Goal: Information Seeking & Learning: Learn about a topic

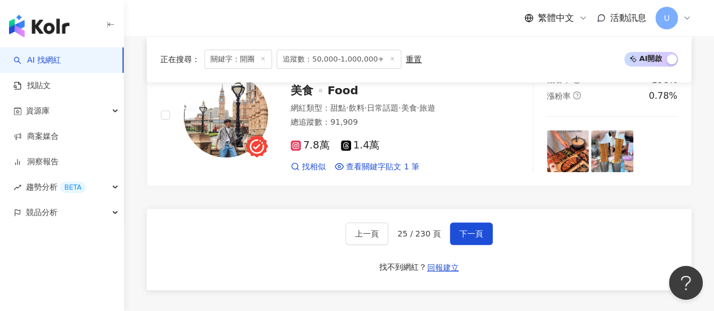
scroll to position [2195, 0]
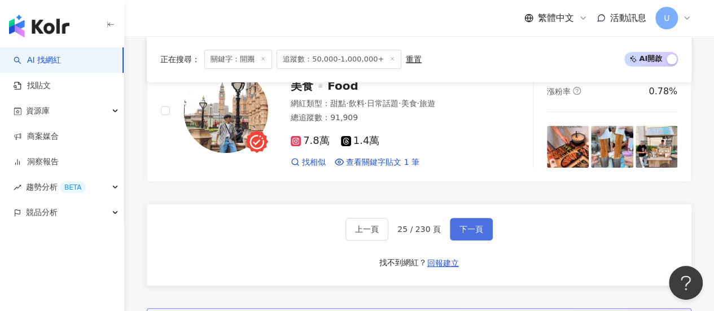
click at [475, 240] on button "下一頁" at bounding box center [471, 229] width 43 height 23
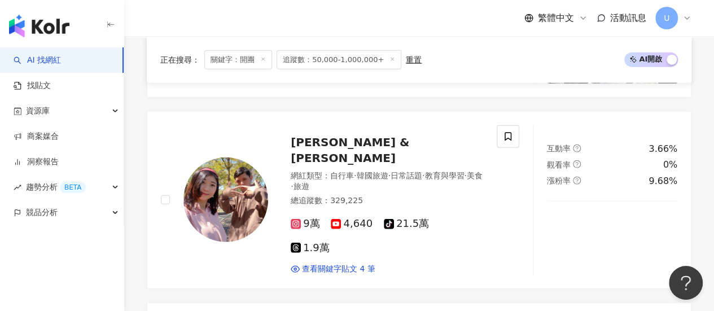
scroll to position [1323, 0]
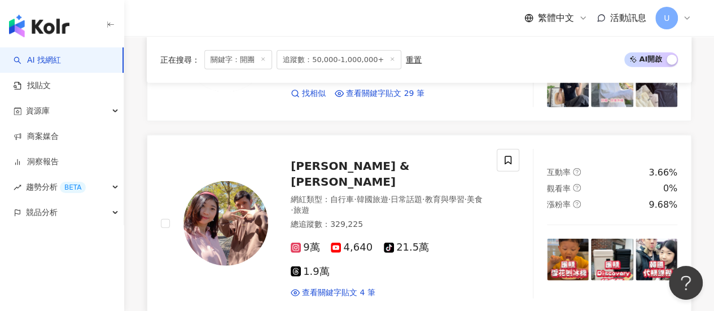
click at [355, 159] on span "William & Amy" at bounding box center [350, 173] width 118 height 29
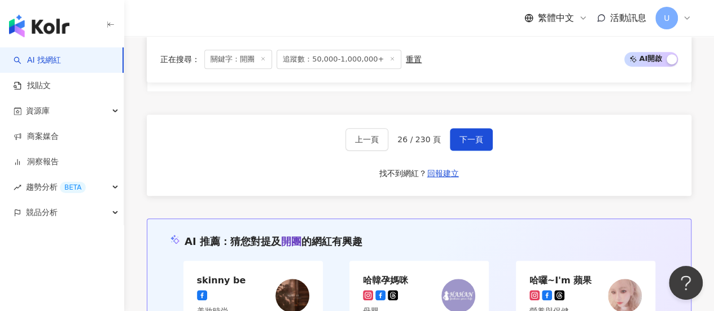
scroll to position [2282, 0]
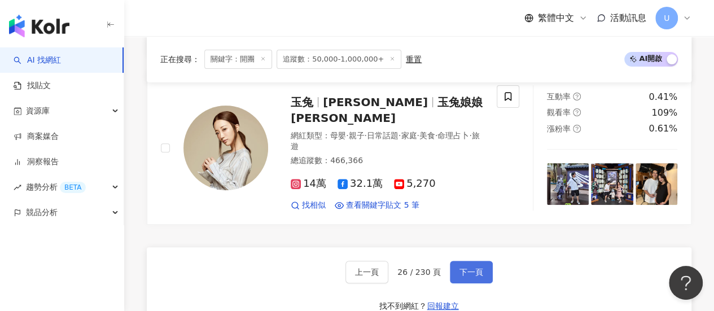
click at [474, 261] on button "下一頁" at bounding box center [471, 272] width 43 height 23
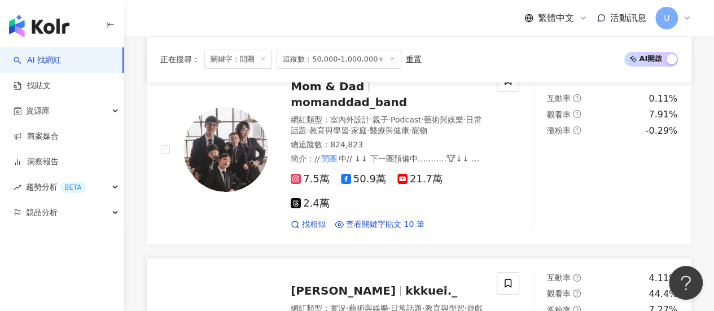
scroll to position [1819, 0]
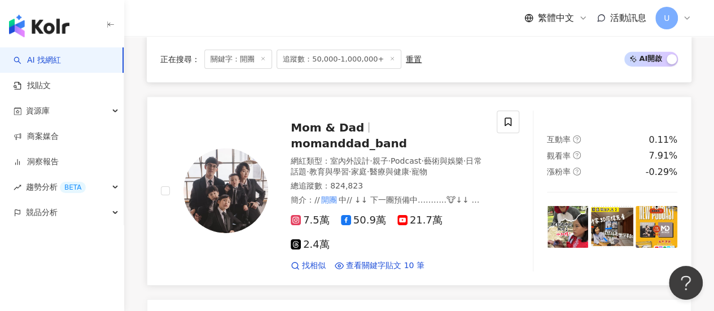
click at [475, 244] on div "7.5萬 50.9萬 21.7萬 2.4萬" at bounding box center [387, 232] width 192 height 37
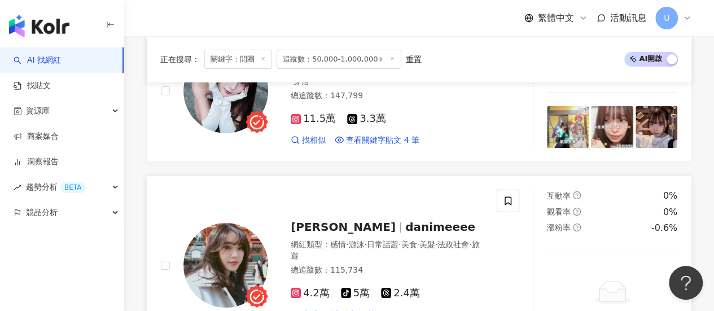
scroll to position [2270, 0]
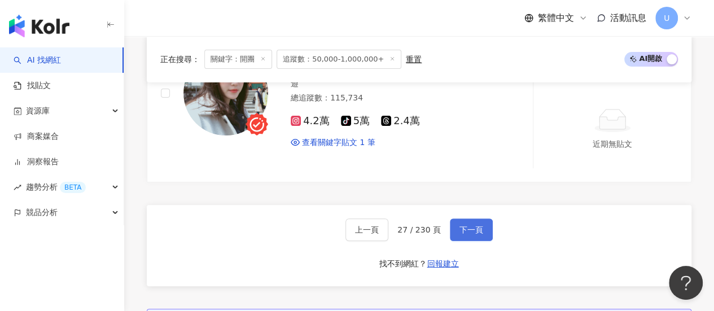
click at [467, 240] on button "下一頁" at bounding box center [471, 229] width 43 height 23
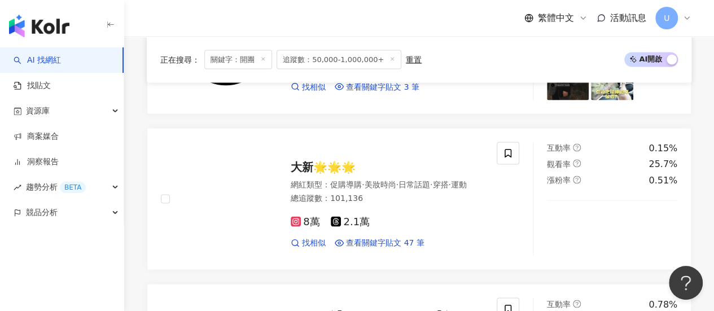
scroll to position [1018, 0]
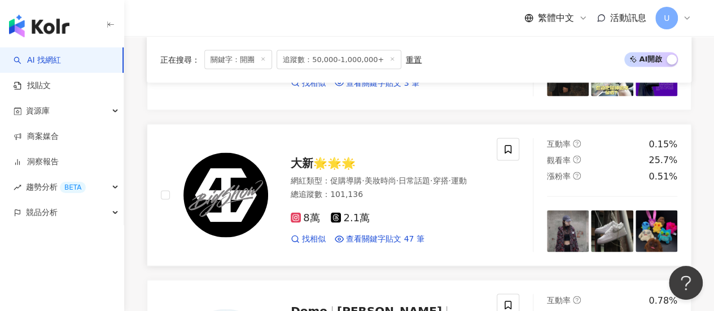
click at [463, 200] on div "總追蹤數 ： 101,136" at bounding box center [387, 193] width 192 height 11
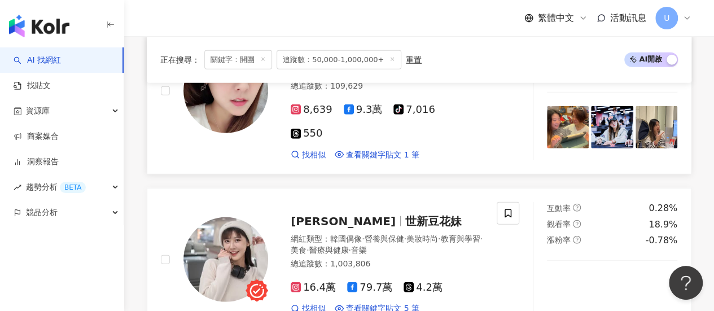
scroll to position [1470, 0]
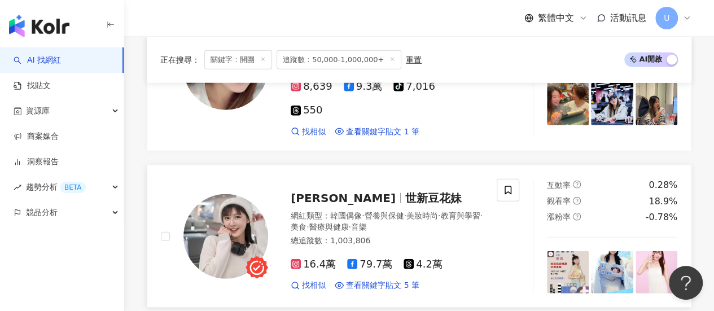
click at [472, 249] on div "16.4萬 79.7萬 4.2萬 找相似 查看關鍵字貼文 5 筆" at bounding box center [387, 270] width 192 height 42
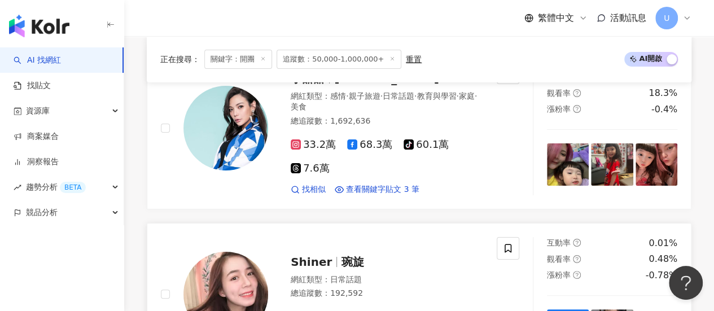
scroll to position [2316, 0]
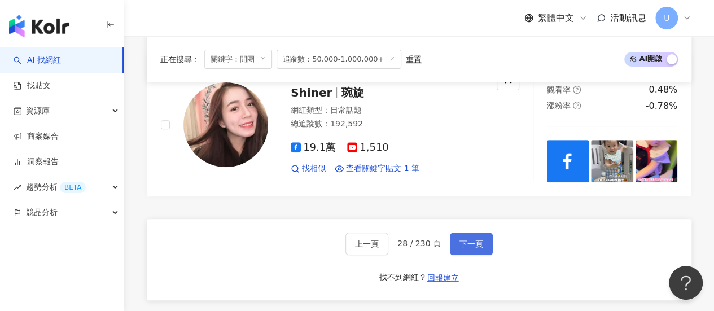
click at [467, 239] on span "下一頁" at bounding box center [471, 243] width 24 height 9
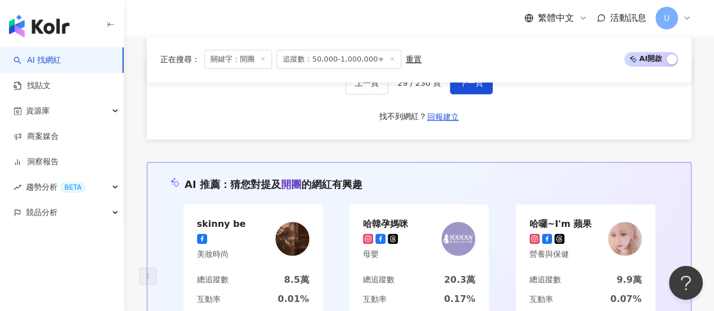
scroll to position [2352, 0]
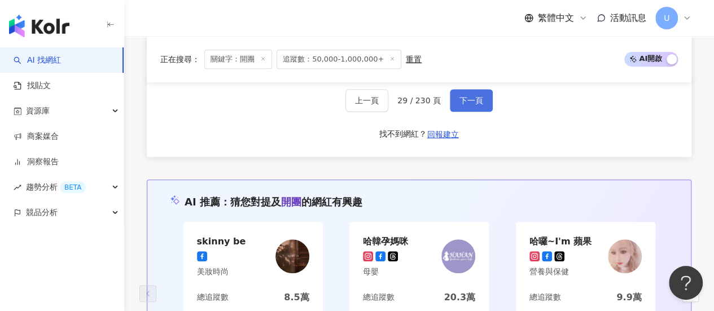
click at [475, 105] on span "下一頁" at bounding box center [471, 100] width 24 height 9
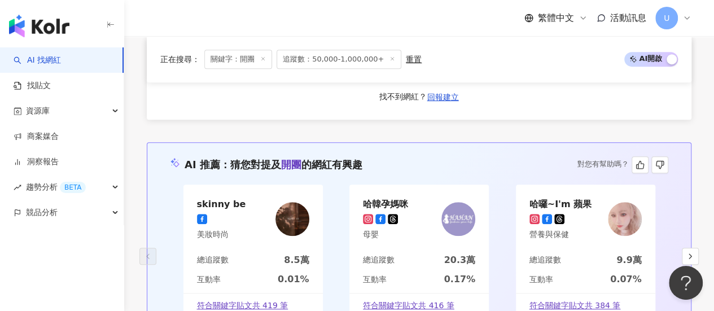
scroll to position [2344, 0]
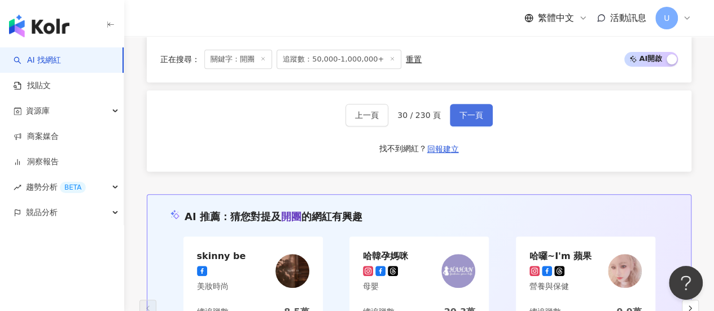
click at [467, 114] on span "下一頁" at bounding box center [471, 115] width 24 height 9
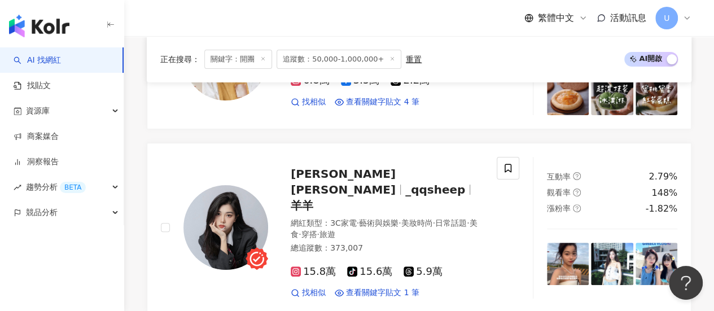
scroll to position [2229, 0]
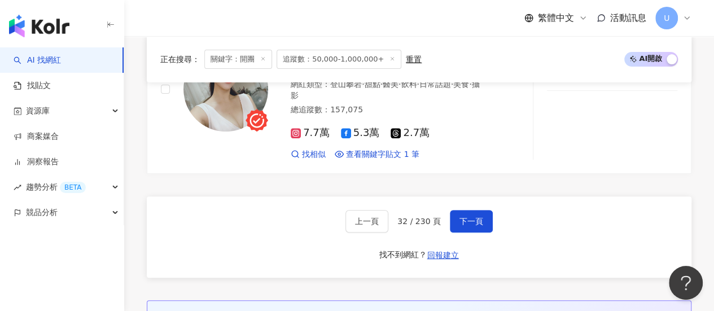
scroll to position [2303, 0]
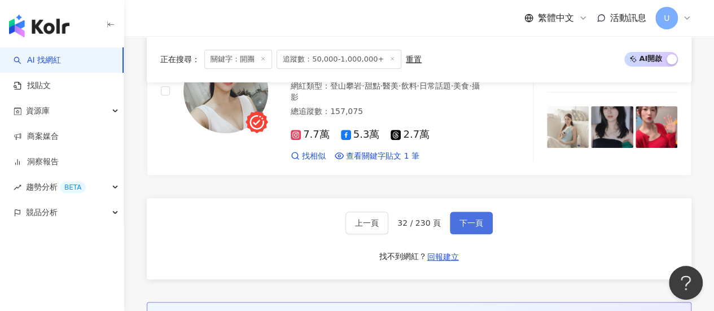
click at [477, 212] on button "下一頁" at bounding box center [471, 223] width 43 height 23
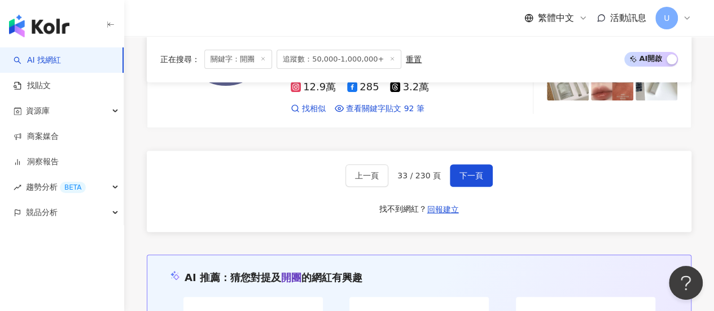
scroll to position [2329, 0]
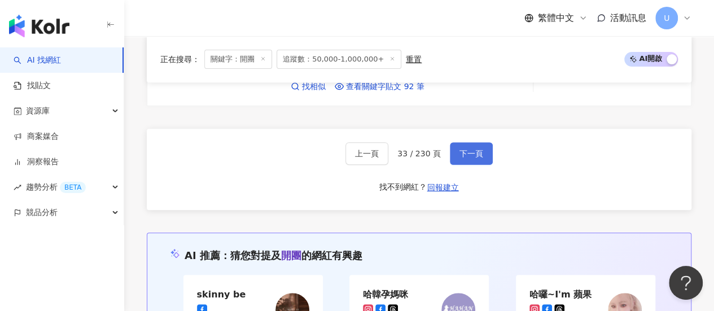
click at [465, 149] on span "下一頁" at bounding box center [471, 153] width 24 height 9
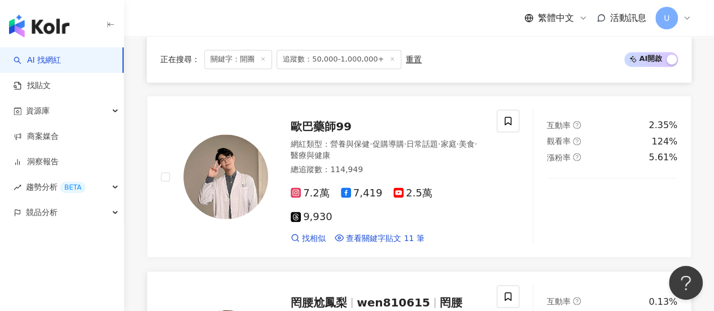
scroll to position [891, 0]
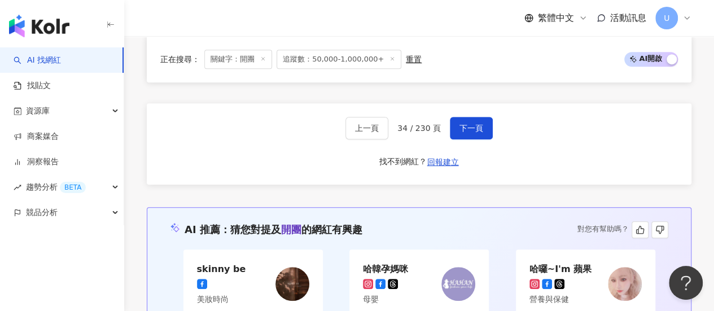
scroll to position [2471, 0]
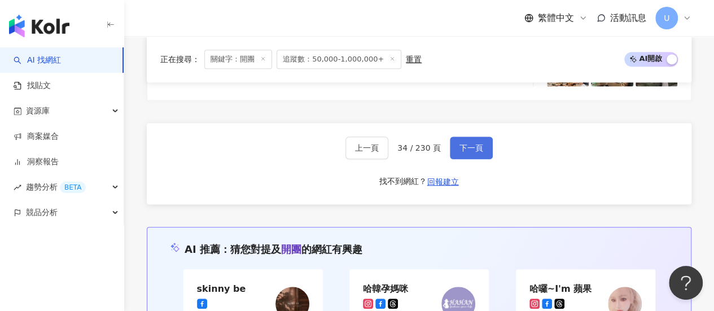
click at [470, 143] on span "下一頁" at bounding box center [471, 147] width 24 height 9
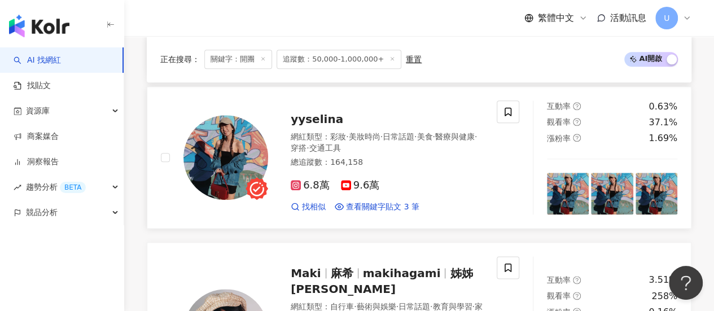
scroll to position [546, 0]
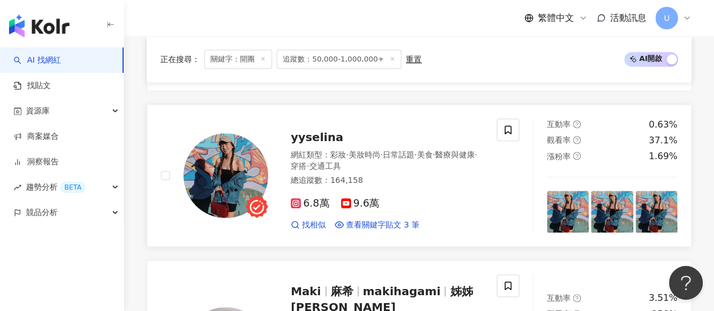
click at [685, 146] on div "互動率 0.63% 觀看率 37.1% 漲粉率 1.69%" at bounding box center [612, 175] width 158 height 115
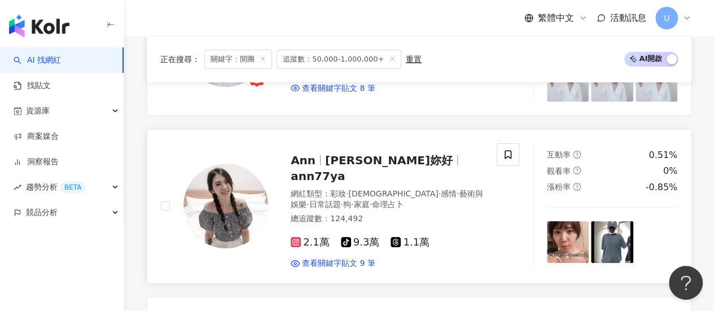
scroll to position [2238, 0]
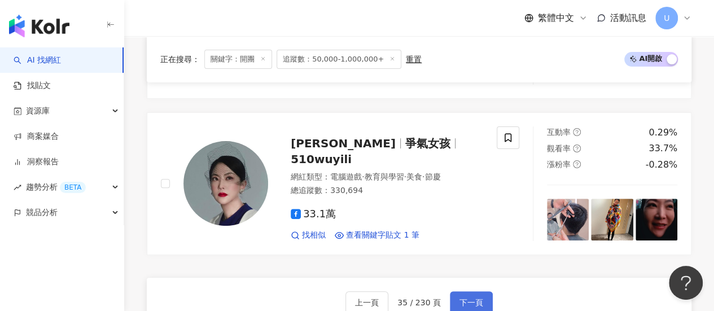
click at [453, 291] on button "下一頁" at bounding box center [471, 302] width 43 height 23
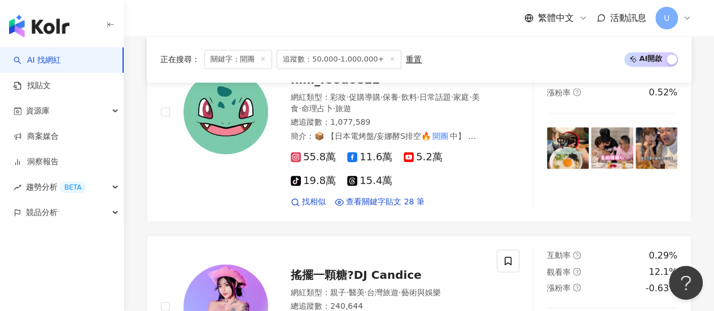
scroll to position [858, 0]
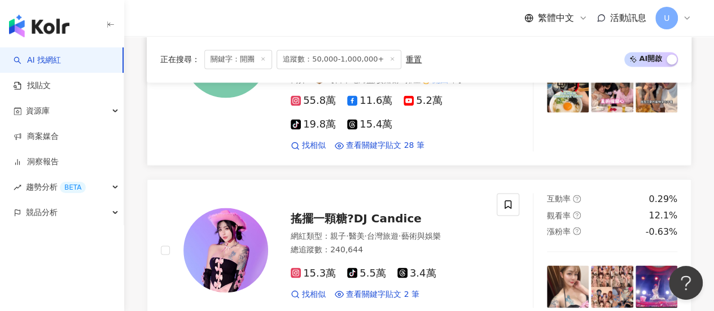
drag, startPoint x: 699, startPoint y: 125, endPoint x: 686, endPoint y: 128, distance: 12.9
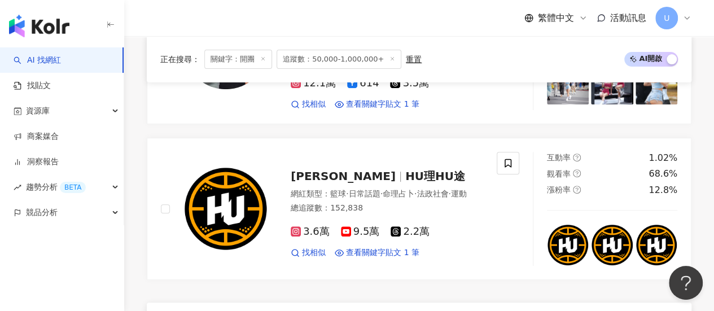
scroll to position [2325, 0]
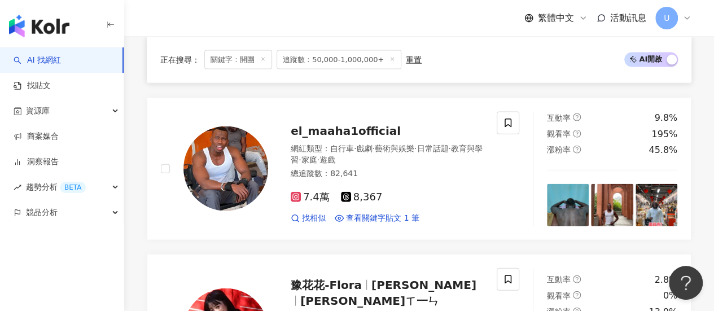
scroll to position [1166, 0]
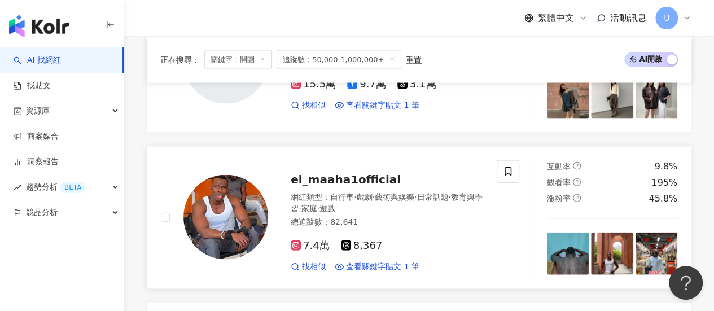
click at [475, 240] on div "7.4萬 8,367" at bounding box center [387, 246] width 192 height 12
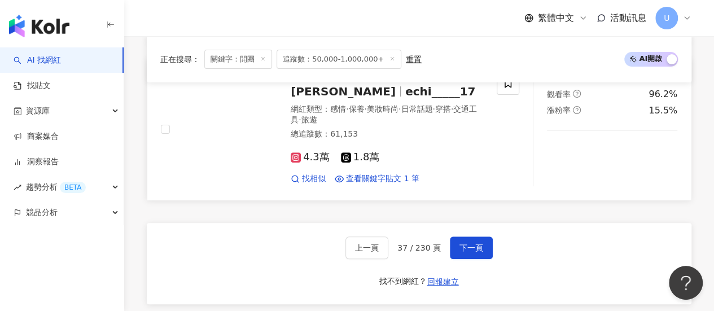
scroll to position [2351, 0]
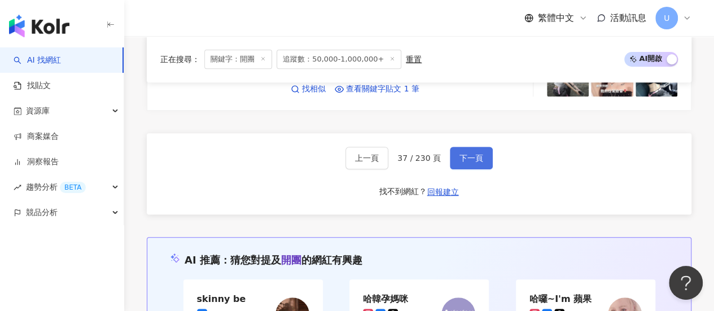
click at [472, 153] on span "下一頁" at bounding box center [471, 157] width 24 height 9
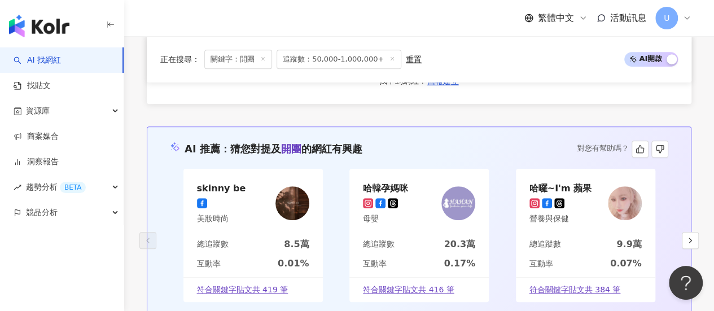
scroll to position [2326, 0]
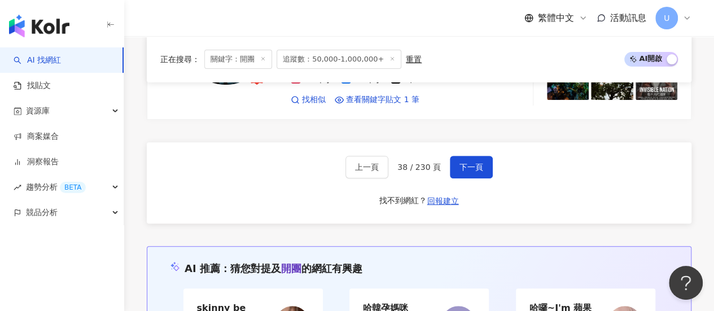
click at [476, 142] on div "上一頁 38 / 230 頁 下一頁 找不到網紅？ 回報建立" at bounding box center [419, 182] width 544 height 81
click at [476, 156] on button "下一頁" at bounding box center [471, 167] width 43 height 23
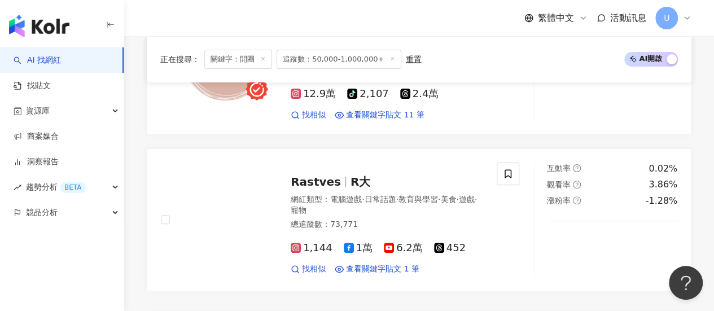
scroll to position [2223, 0]
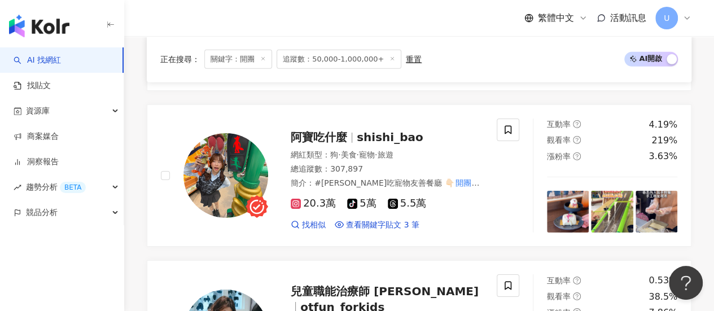
scroll to position [1732, 0]
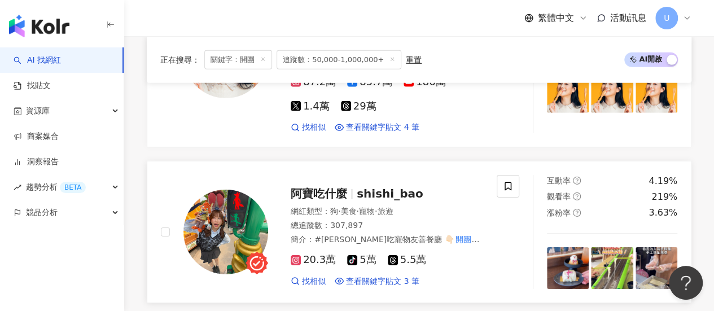
click at [457, 206] on div "網紅類型 ： 狗 · 美食 · 寵物 · 旅遊" at bounding box center [387, 211] width 192 height 11
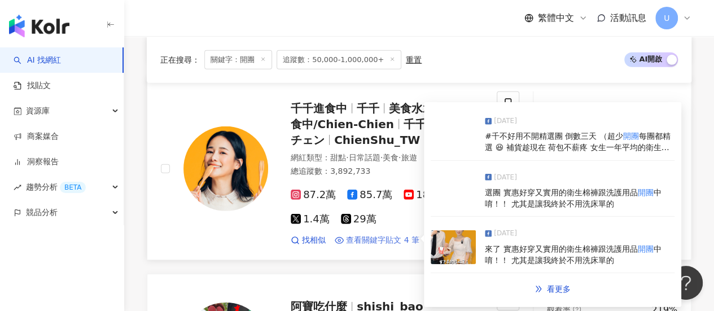
scroll to position [1450, 0]
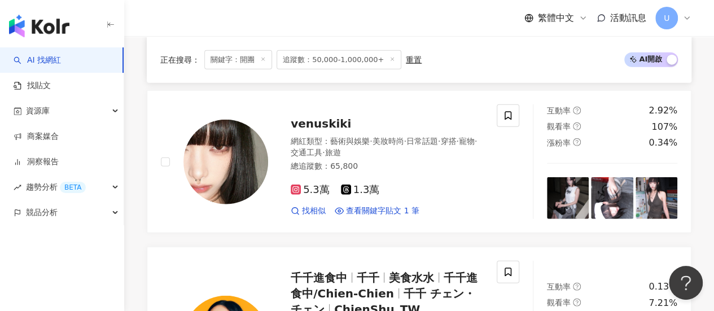
click at [704, 160] on div "正在搜尋 ： 關鍵字：開團 追蹤數：50,000-1,000,000+ 重置 AI 開啟 AI 關閉 尼克 S k Y尼克niko516 sky_niko51…" at bounding box center [419, 298] width 590 height 2647
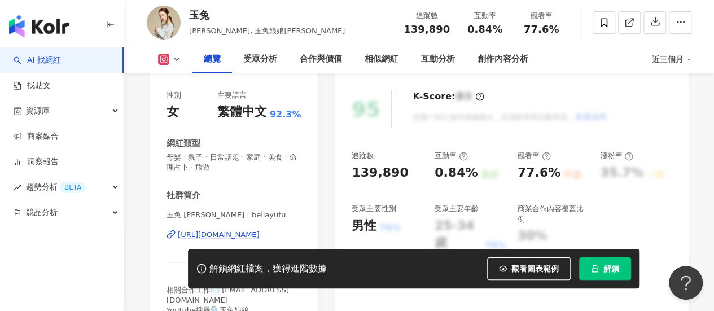
scroll to position [169, 0]
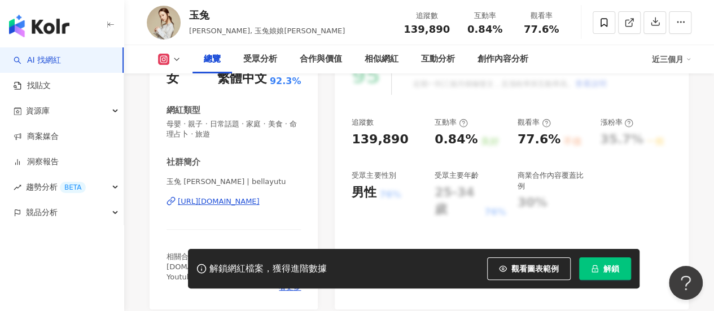
click at [224, 201] on div "https://www.instagram.com/bellayutu/" at bounding box center [219, 201] width 82 height 10
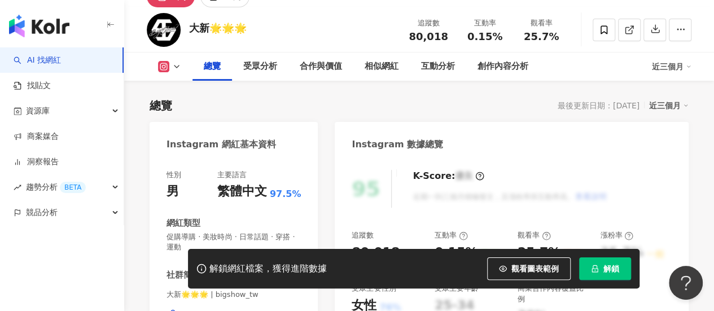
click at [239, 170] on div "性別 男 主要語言 繁體中文 97.5% 網紅類型 促購導購 · 美妝時尚 · 日常話題 · 穿搭 · 運動 社群簡介 大新🌟🌟🌟 | bigshow_tw …" at bounding box center [233, 287] width 134 height 235
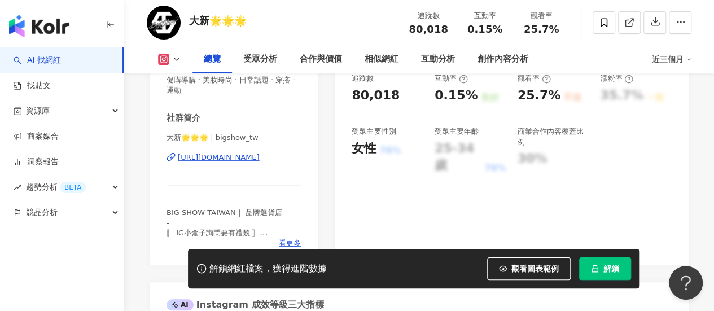
click at [239, 158] on div "https://www.instagram.com/bigshow_tw/" at bounding box center [219, 157] width 82 height 10
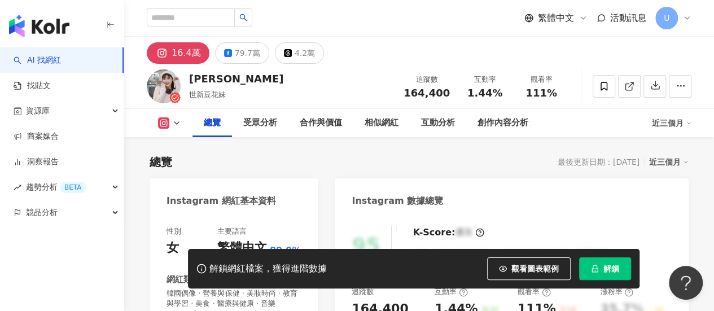
scroll to position [226, 0]
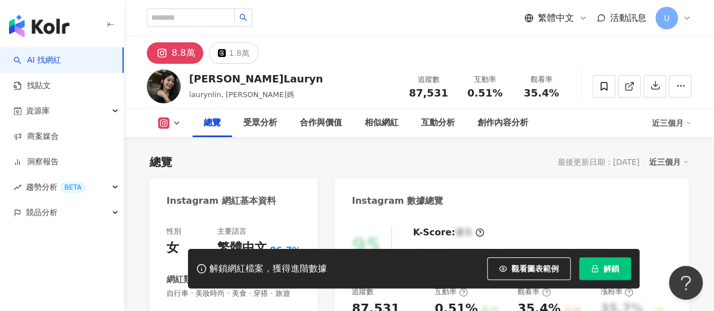
scroll to position [226, 0]
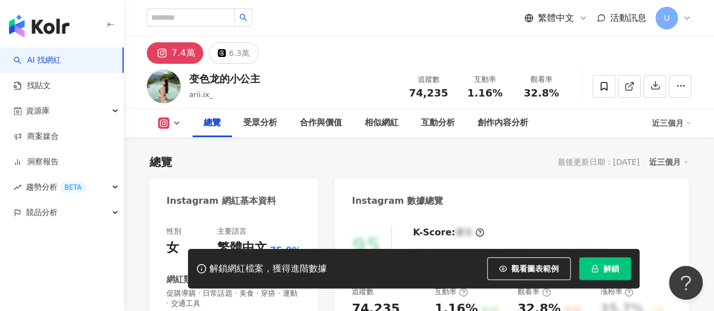
scroll to position [169, 0]
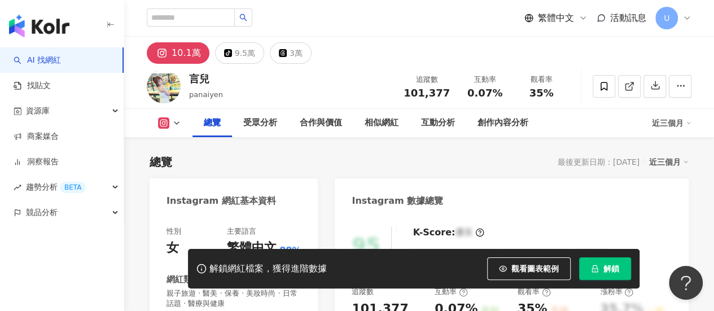
scroll to position [169, 0]
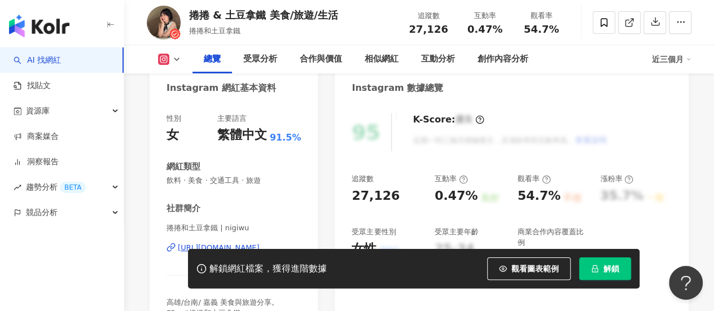
click at [248, 192] on div "性別 女 主要語言 繁體中文 91.5% 網紅類型 飲料 · 美食 · 交通工具 · 旅遊 社群簡介 捲捲和土豆拿鐵 | nigiwu [URL][DOMAI…" at bounding box center [233, 225] width 134 height 225
click at [248, 243] on div "[URL][DOMAIN_NAME]" at bounding box center [219, 248] width 82 height 10
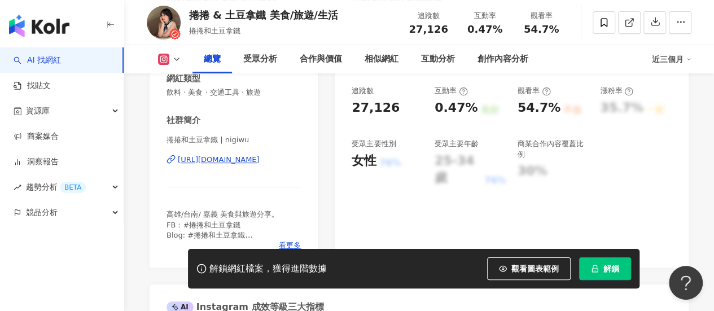
scroll to position [226, 0]
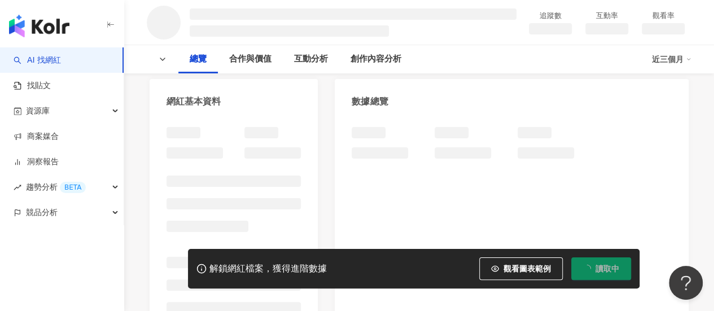
scroll to position [169, 0]
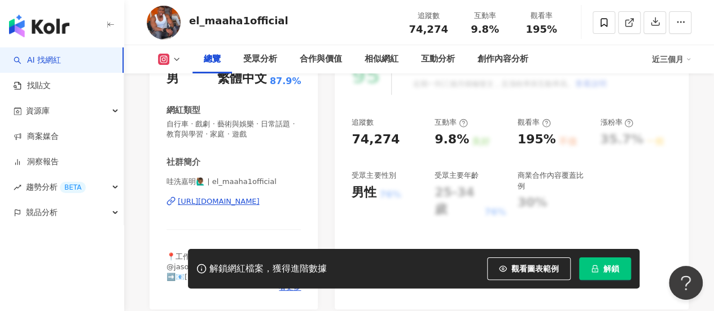
click at [253, 201] on div "https://www.instagram.com/el_maaha1official/" at bounding box center [219, 201] width 82 height 10
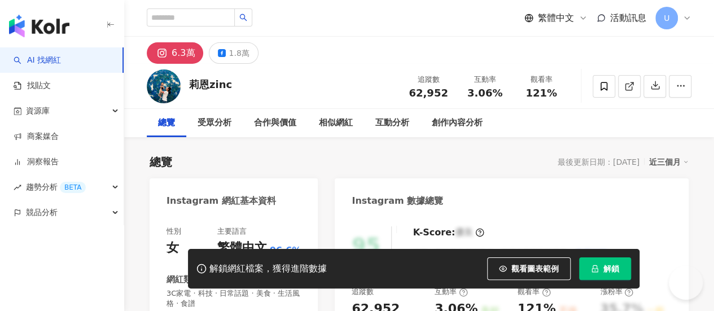
scroll to position [169, 0]
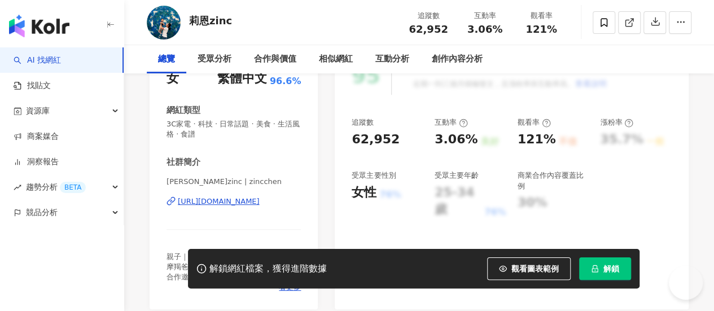
click at [238, 204] on div "https://www.instagram.com/zincchen/" at bounding box center [219, 201] width 82 height 10
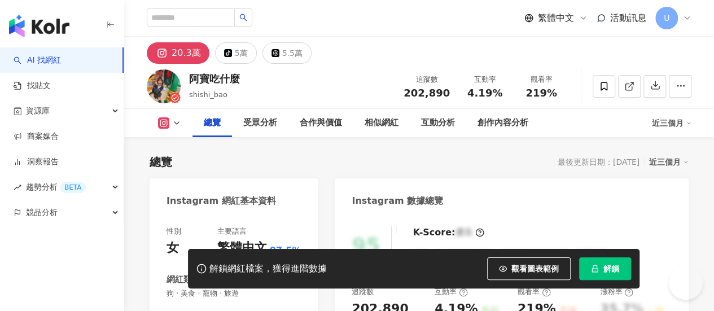
scroll to position [226, 0]
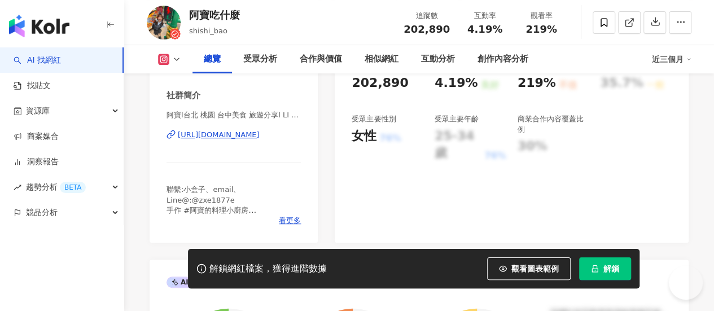
click at [260, 137] on div "[URL][DOMAIN_NAME]" at bounding box center [219, 135] width 82 height 10
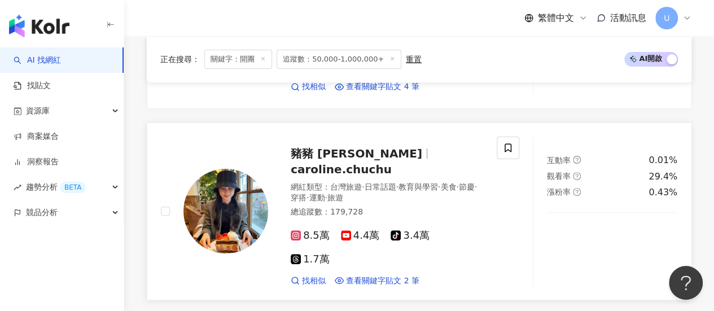
scroll to position [2240, 0]
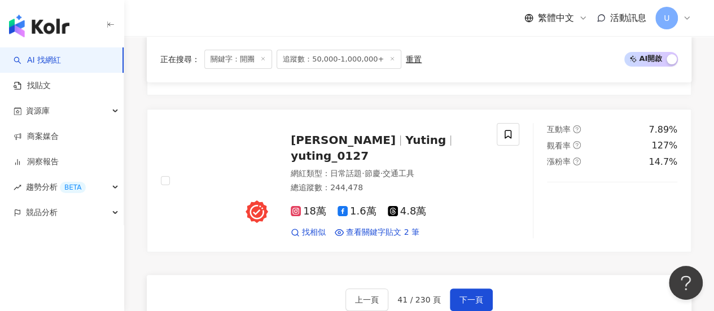
scroll to position [2234, 0]
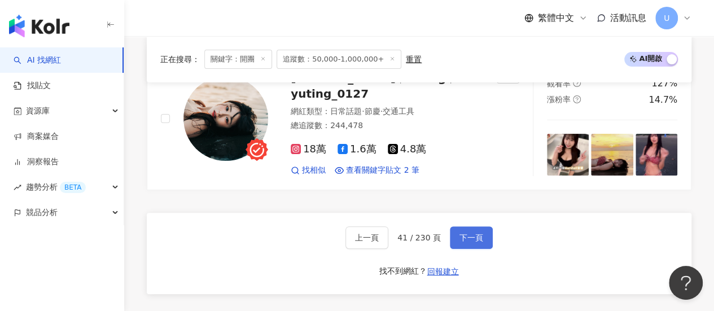
click at [459, 226] on button "下一頁" at bounding box center [471, 237] width 43 height 23
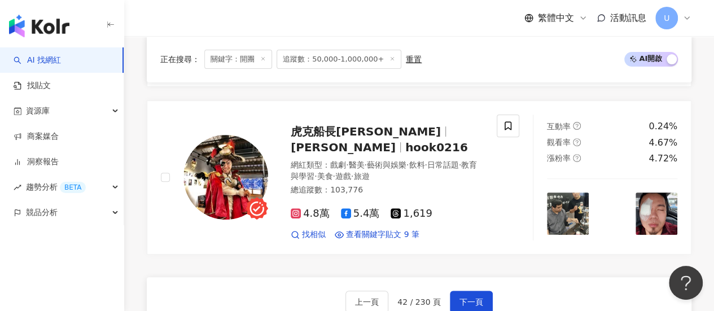
scroll to position [2265, 0]
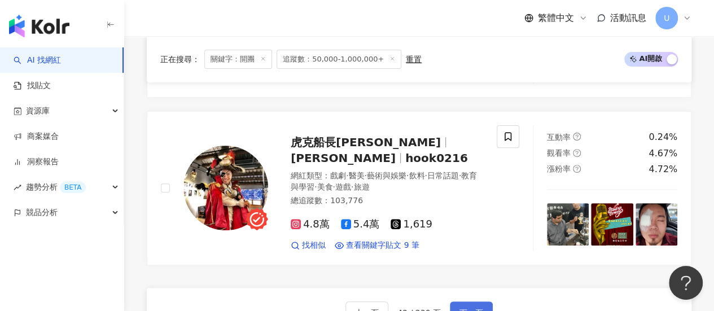
click at [468, 301] on button "下一頁" at bounding box center [471, 312] width 43 height 23
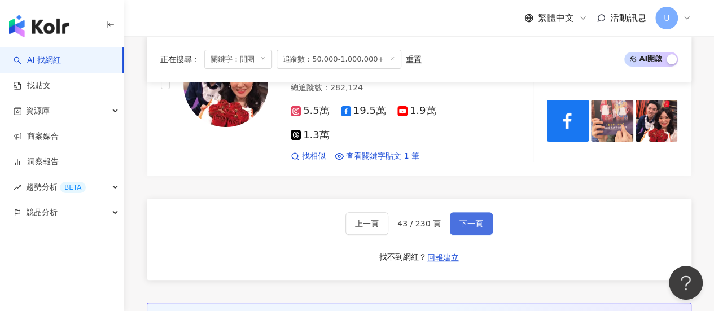
scroll to position [2235, 0]
click at [463, 219] on span "下一頁" at bounding box center [471, 223] width 24 height 9
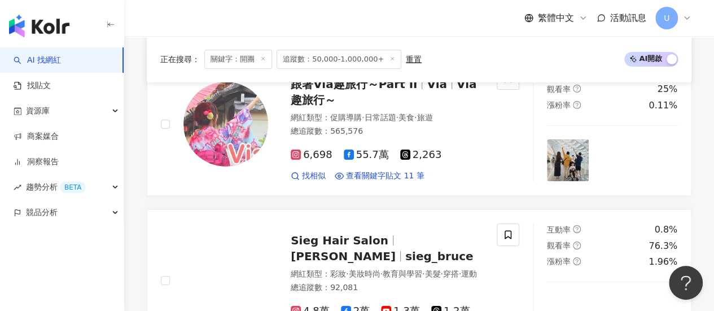
scroll to position [2219, 0]
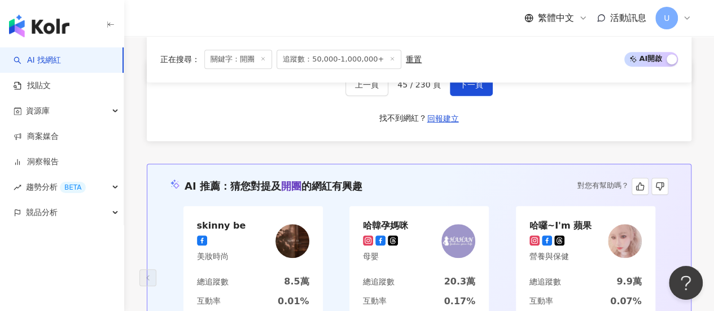
scroll to position [2321, 0]
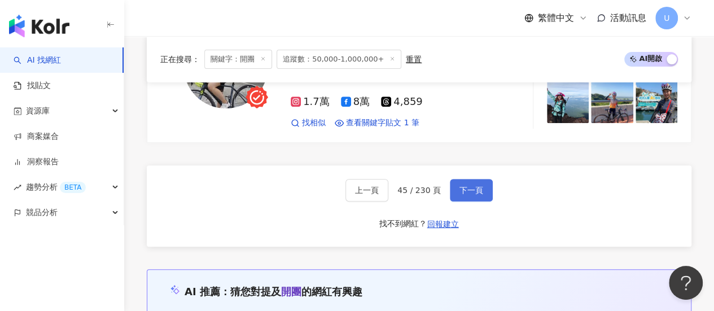
click at [470, 179] on button "下一頁" at bounding box center [471, 190] width 43 height 23
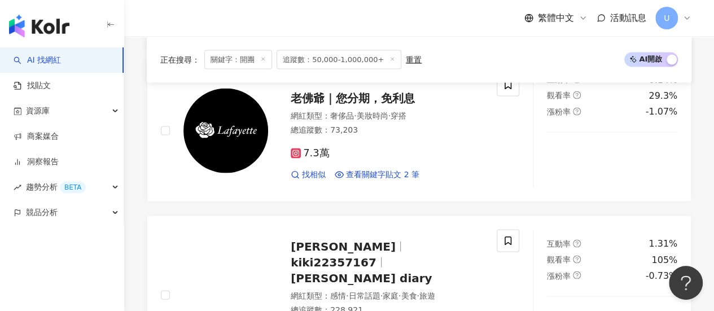
scroll to position [2244, 0]
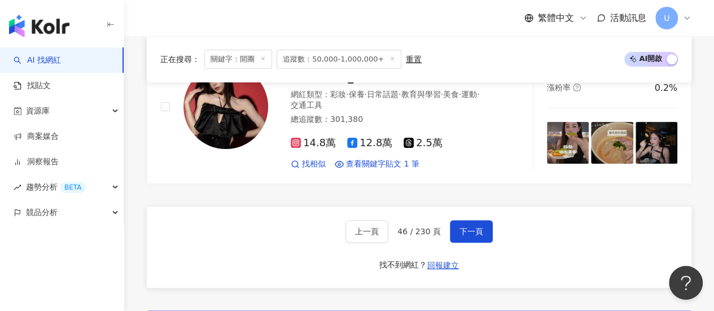
click at [464, 227] on span "下一頁" at bounding box center [471, 231] width 24 height 9
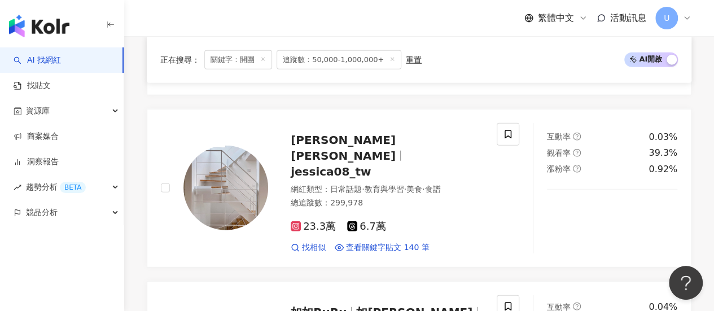
scroll to position [1323, 0]
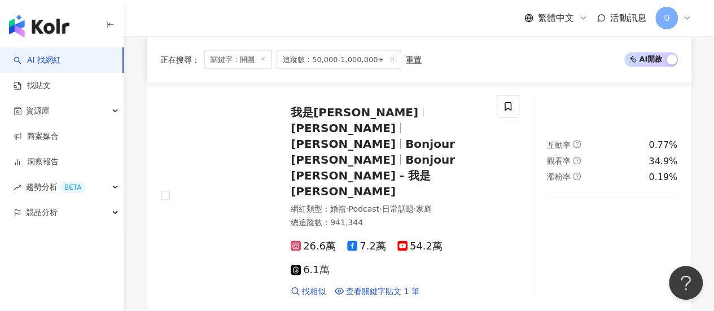
scroll to position [1041, 0]
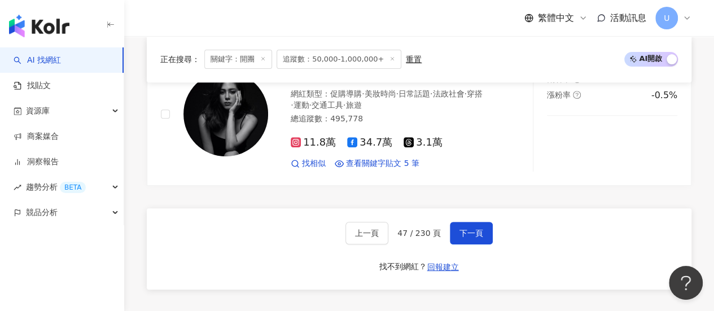
scroll to position [2254, 0]
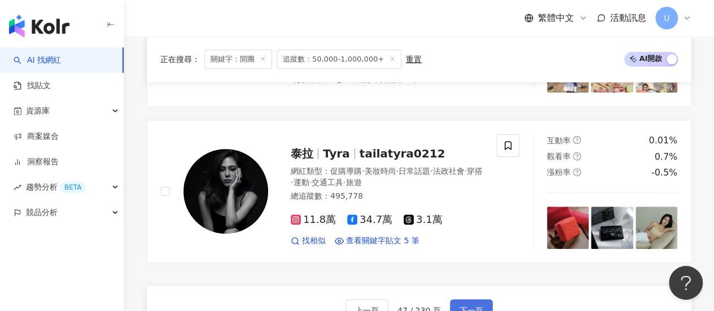
click at [468, 306] on span "下一頁" at bounding box center [471, 310] width 24 height 9
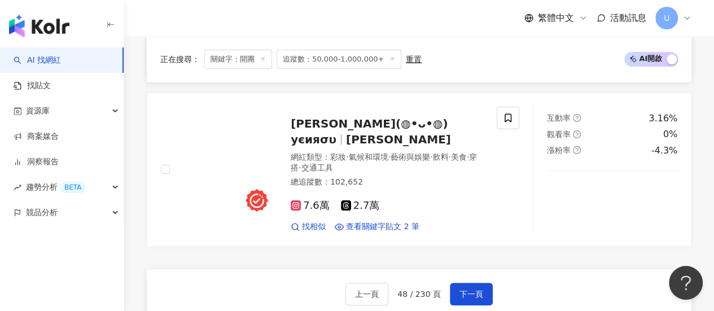
scroll to position [2169, 0]
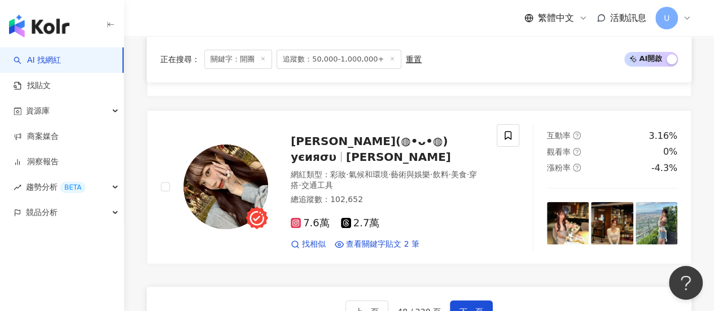
drag, startPoint x: 705, startPoint y: 184, endPoint x: 696, endPoint y: 189, distance: 10.1
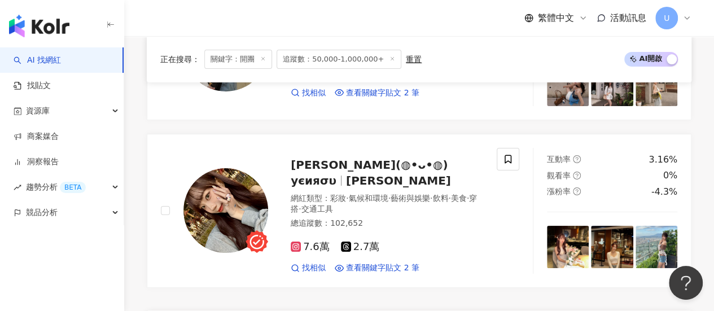
scroll to position [2282, 0]
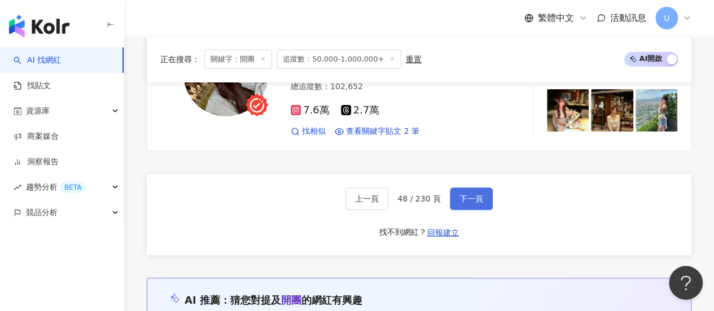
click at [468, 194] on span "下一頁" at bounding box center [471, 198] width 24 height 9
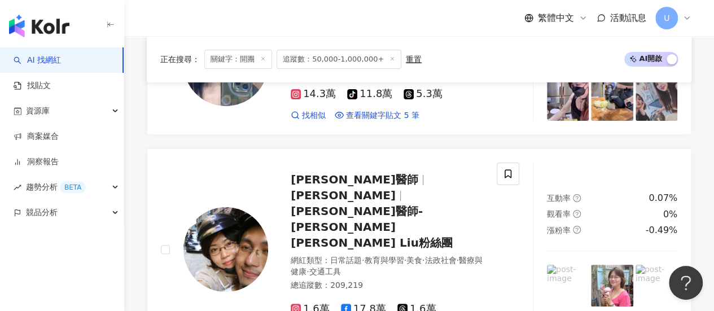
scroll to position [2150, 0]
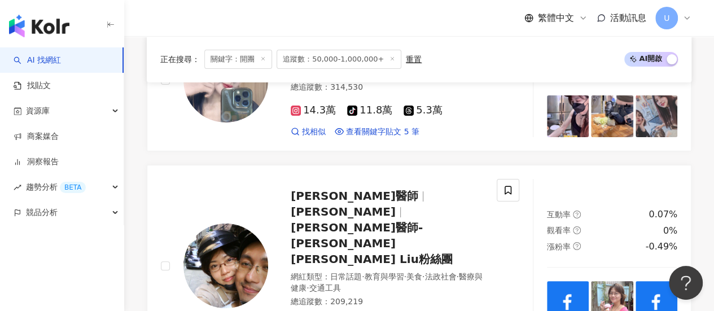
drag, startPoint x: 695, startPoint y: 133, endPoint x: 678, endPoint y: 143, distance: 20.2
click at [689, 123] on link "林裕樺 創業女漢子✖️小麥 網紅類型 ： 感情 · 美食 · 運動 總追蹤數 ： 314,530 14.3萬 tiktok-icon 11.8萬 5.3萬 找…" at bounding box center [419, 79] width 544 height 143
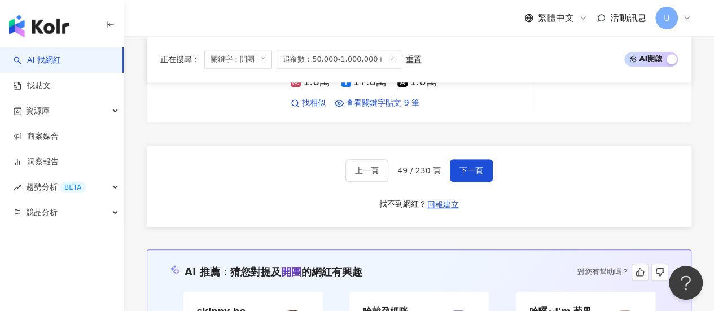
scroll to position [2376, 0]
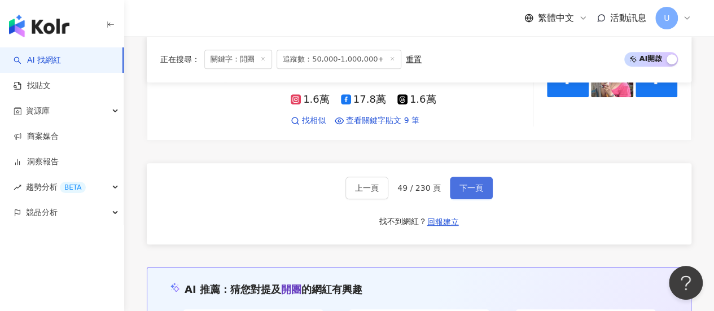
click at [472, 183] on span "下一頁" at bounding box center [471, 187] width 24 height 9
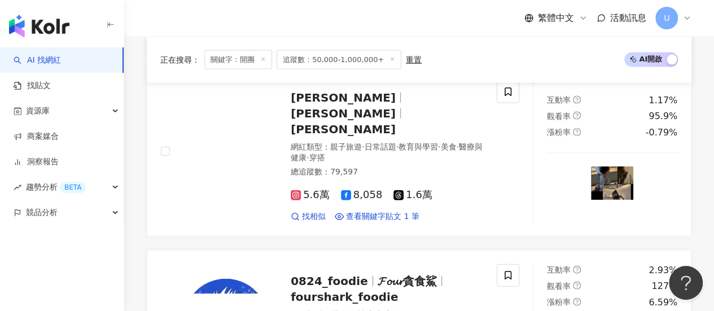
scroll to position [1156, 0]
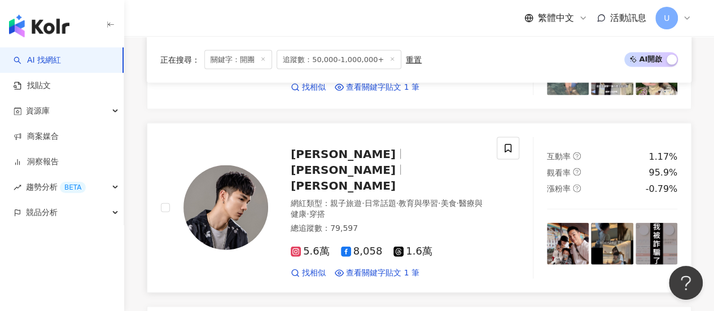
click at [457, 245] on div "5.6萬 8,058 1.6萬" at bounding box center [387, 251] width 192 height 12
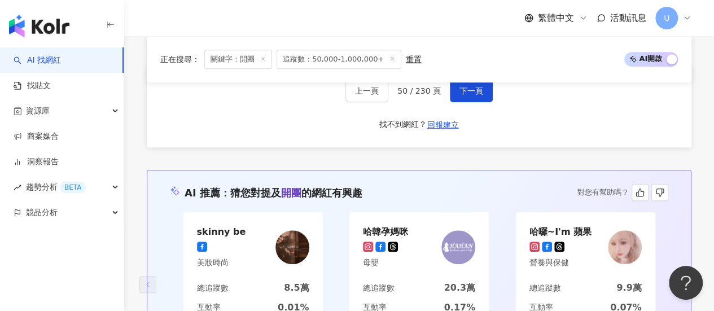
scroll to position [2340, 0]
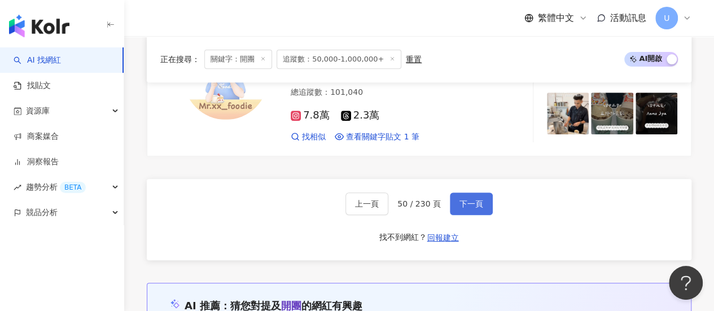
click at [466, 199] on span "下一頁" at bounding box center [471, 203] width 24 height 9
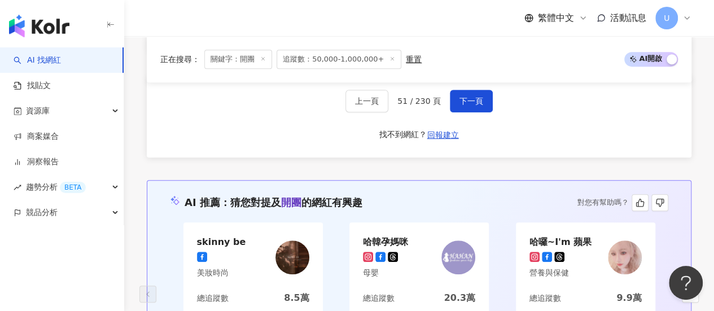
scroll to position [2342, 0]
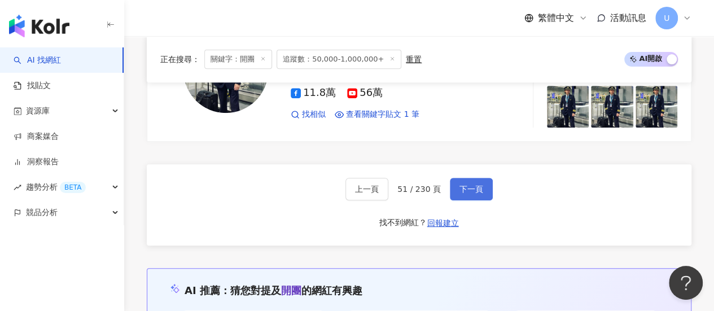
click at [472, 184] on span "下一頁" at bounding box center [471, 188] width 24 height 9
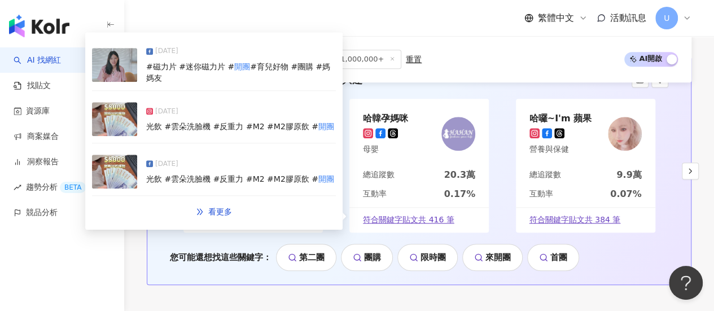
scroll to position [2393, 0]
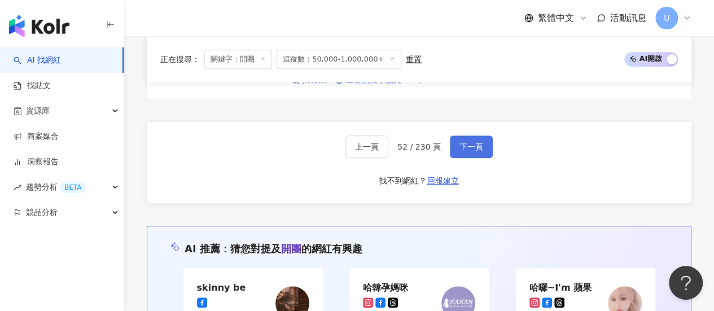
click at [473, 142] on span "下一頁" at bounding box center [471, 146] width 24 height 9
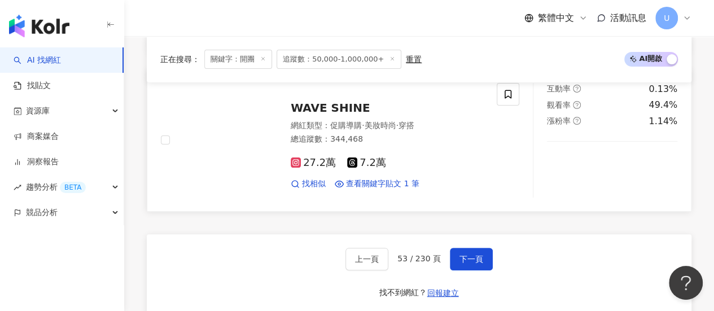
scroll to position [2220, 0]
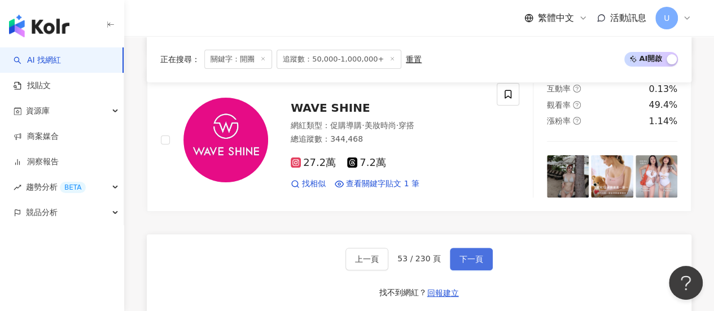
click at [483, 248] on button "下一頁" at bounding box center [471, 259] width 43 height 23
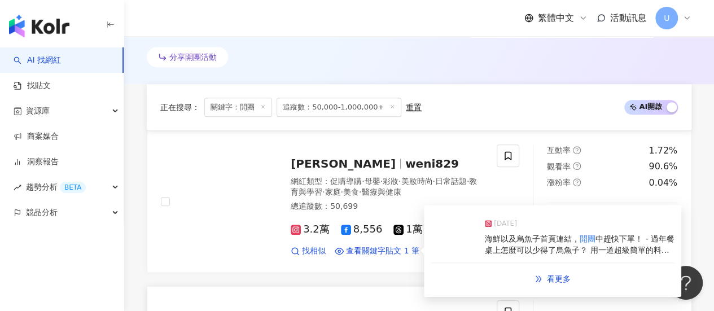
scroll to position [484, 0]
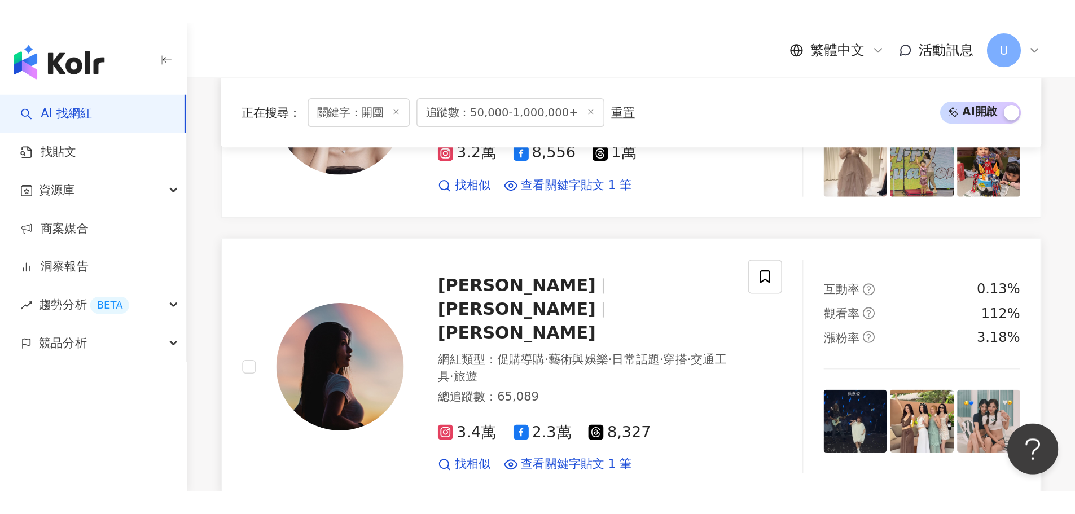
scroll to position [485, 0]
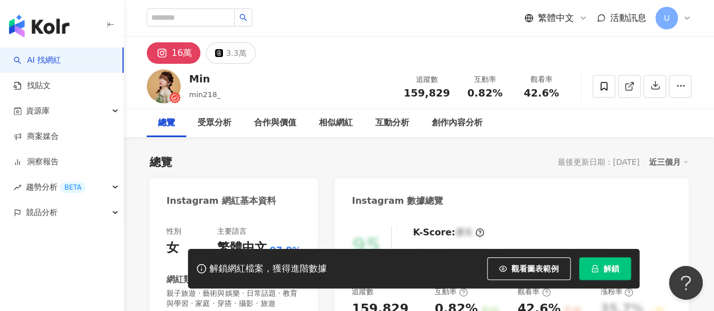
click at [253, 154] on div "總覽 最後更新日期：2025/8/19 近三個月" at bounding box center [419, 162] width 539 height 16
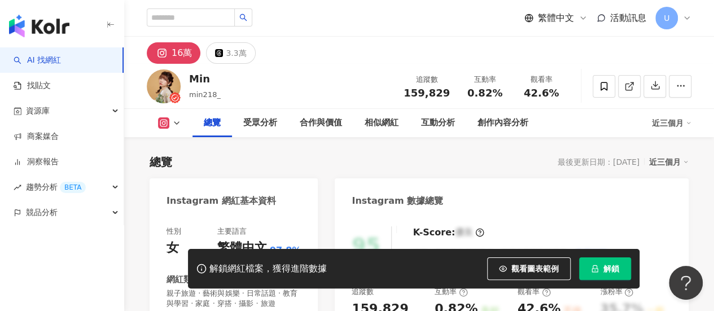
scroll to position [282, 0]
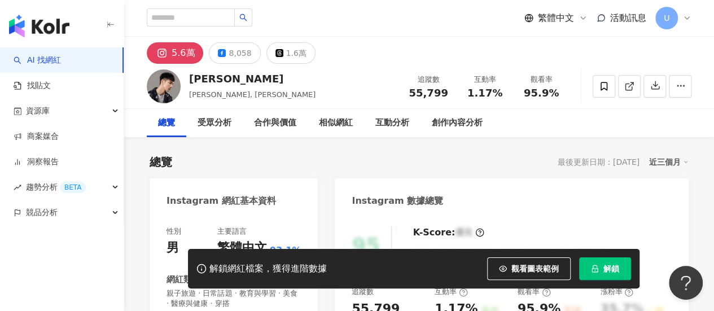
click at [691, 119] on div "總覽 受眾分析 合作與價值 相似網紅 互動分析 創作內容分析" at bounding box center [419, 123] width 590 height 28
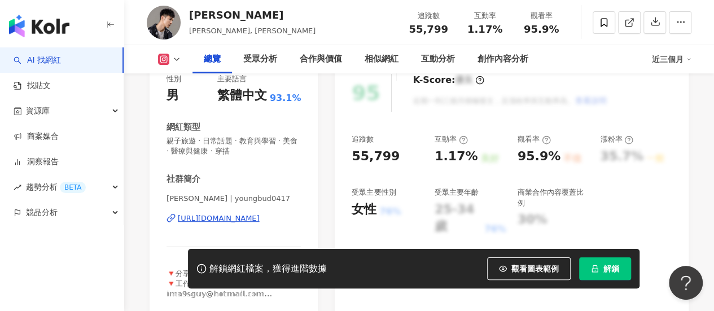
scroll to position [169, 0]
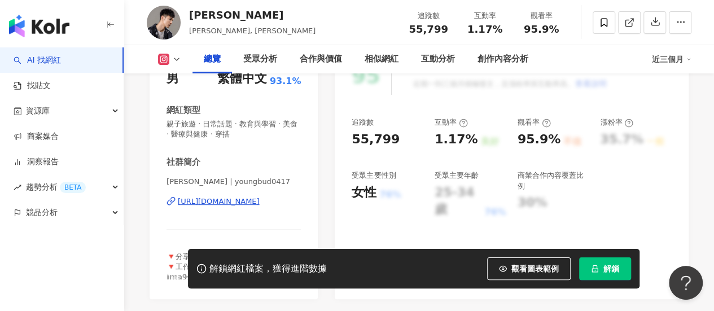
click at [243, 202] on div "[URL][DOMAIN_NAME]" at bounding box center [219, 201] width 82 height 10
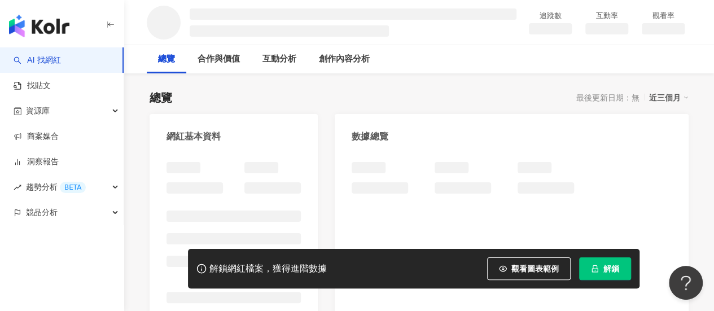
scroll to position [226, 0]
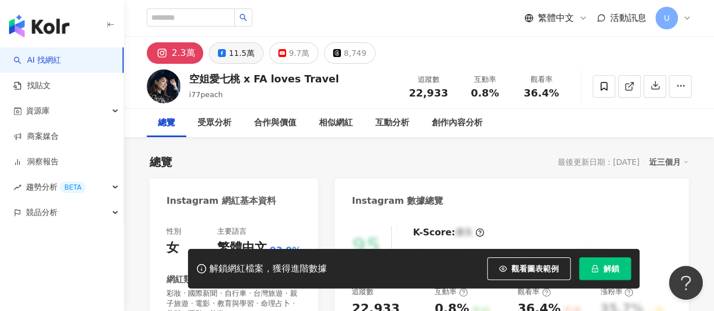
click at [229, 51] on div "11.5萬" at bounding box center [241, 53] width 25 height 16
click at [244, 58] on div "11.5萬" at bounding box center [241, 53] width 25 height 16
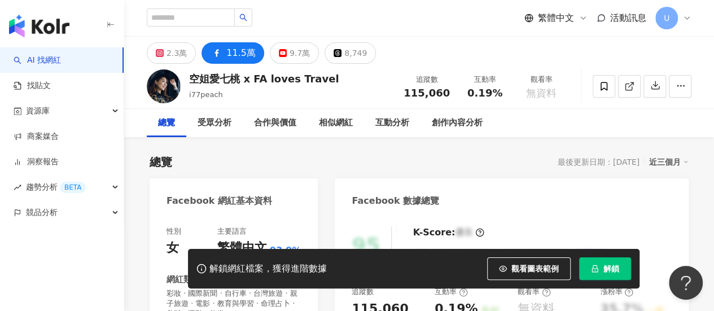
click at [159, 47] on button "2.3萬" at bounding box center [171, 52] width 49 height 21
